Goal: Information Seeking & Learning: Learn about a topic

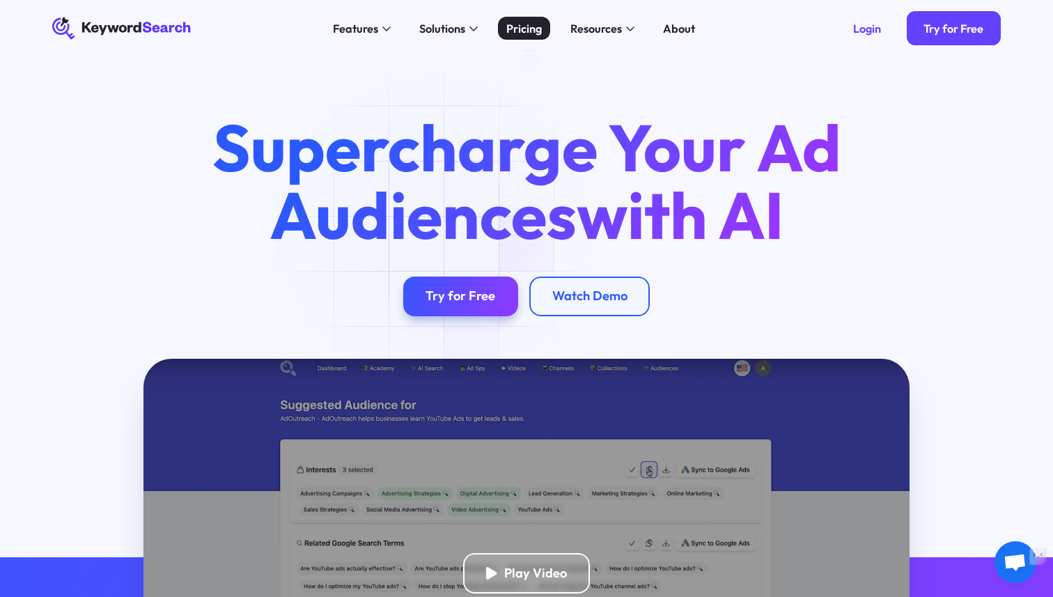
click at [527, 39] on link "Pricing" at bounding box center [524, 28] width 52 height 23
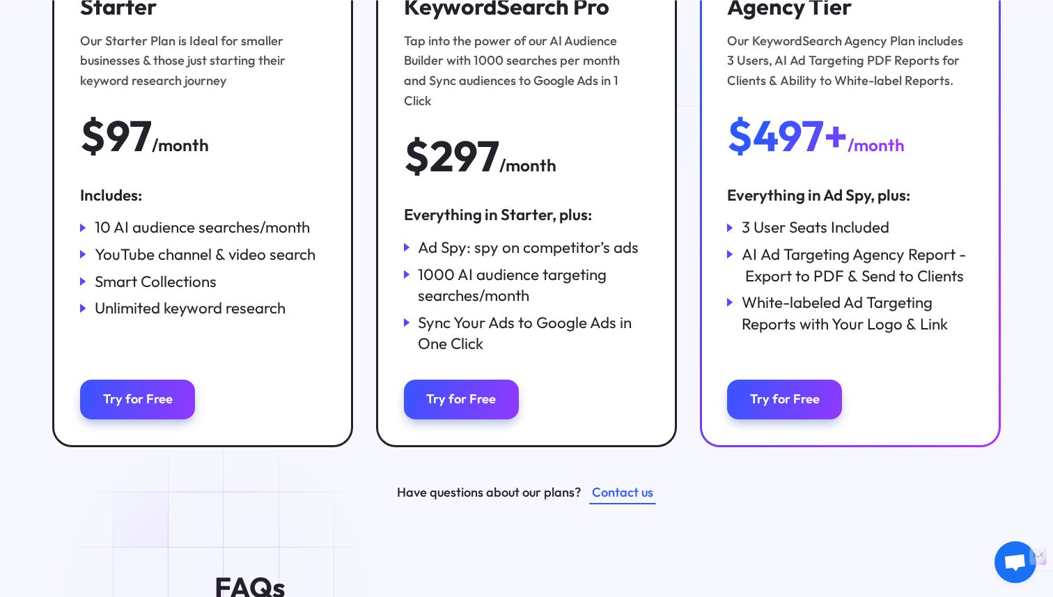
scroll to position [302, 0]
